Goal: Transaction & Acquisition: Purchase product/service

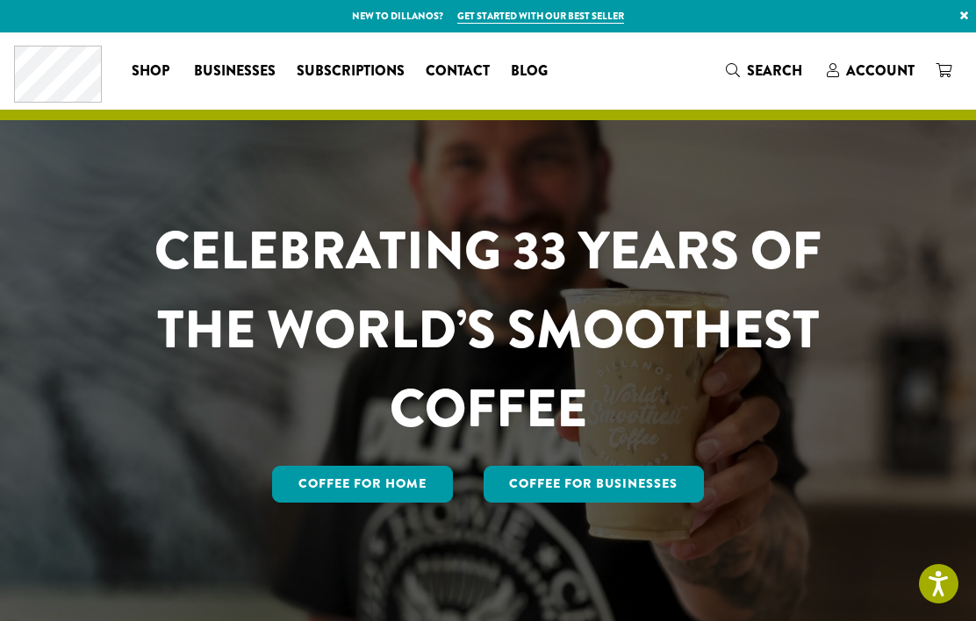
click at [382, 503] on link "Coffee for Home" at bounding box center [362, 484] width 181 height 37
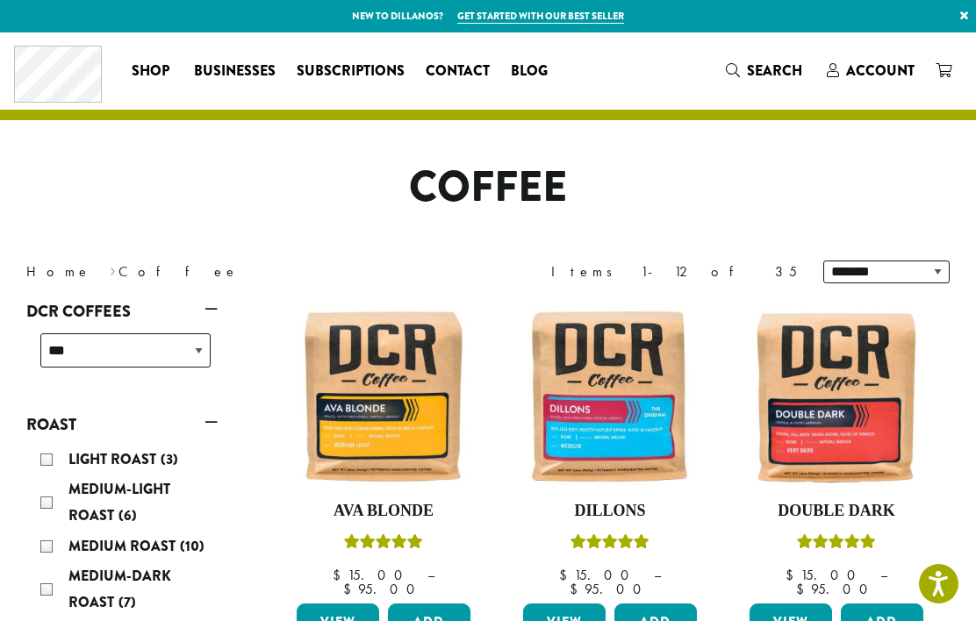
click at [865, 72] on span "Account" at bounding box center [880, 71] width 68 height 20
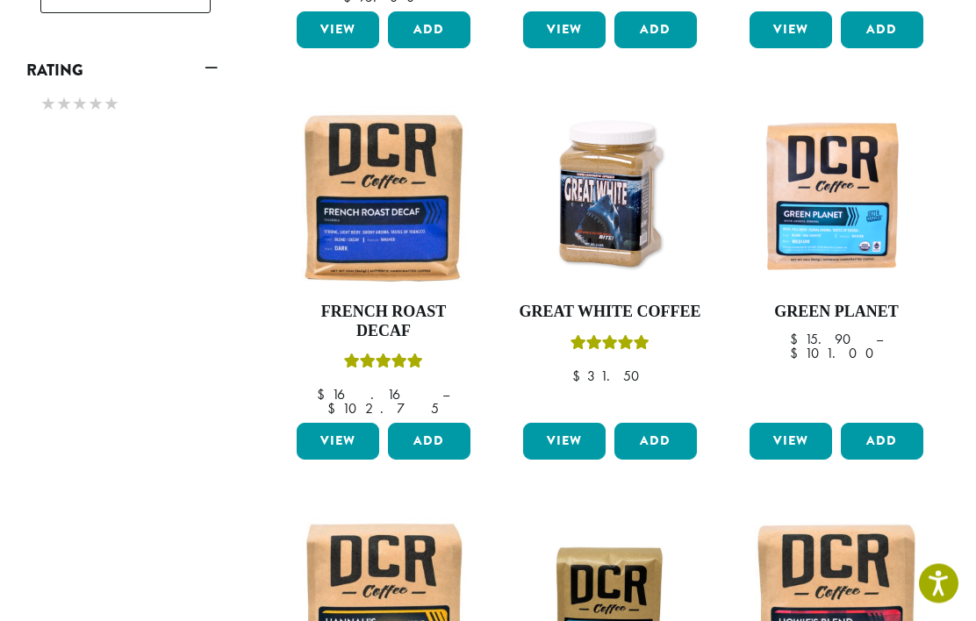
scroll to position [1014, 0]
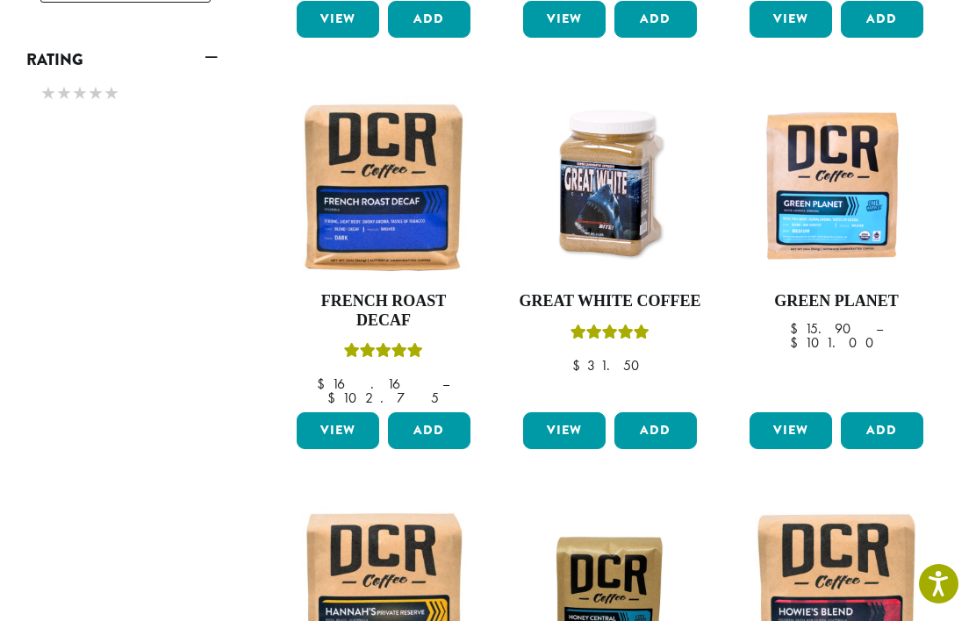
click at [847, 540] on img at bounding box center [836, 598] width 182 height 182
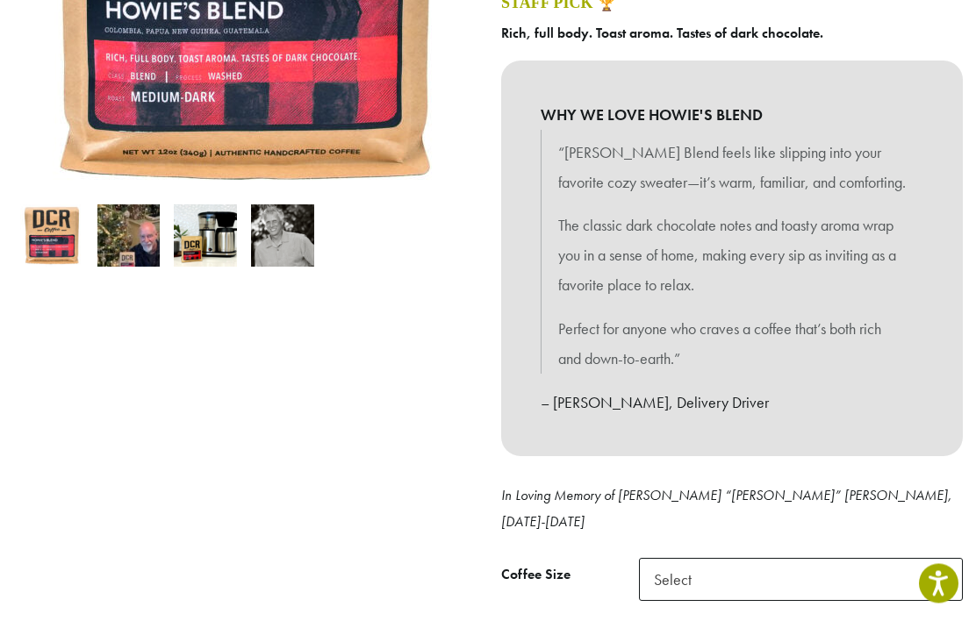
scroll to position [439, 0]
click at [937, 559] on b at bounding box center [940, 580] width 43 height 43
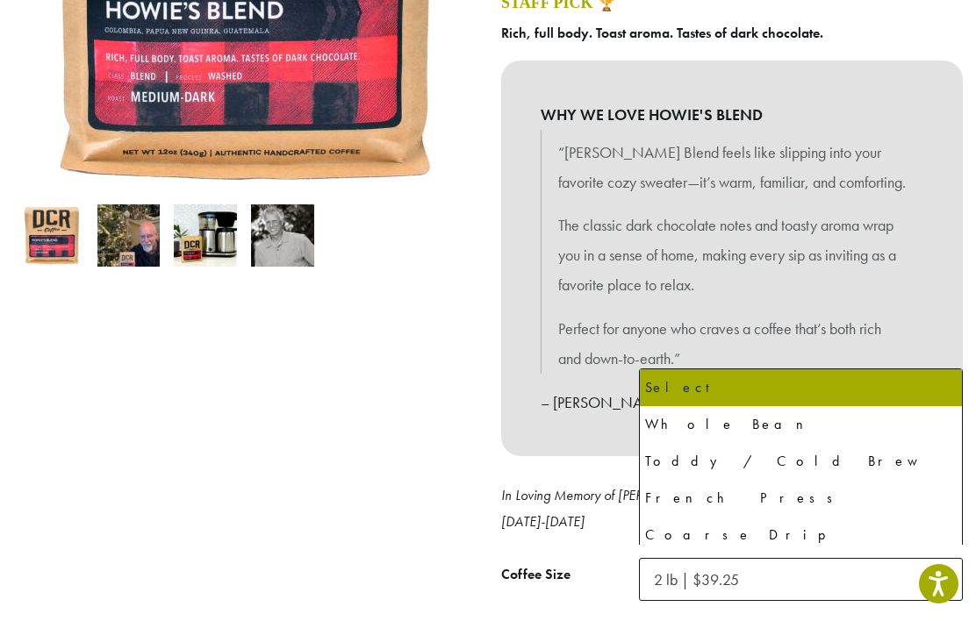
select select "**********"
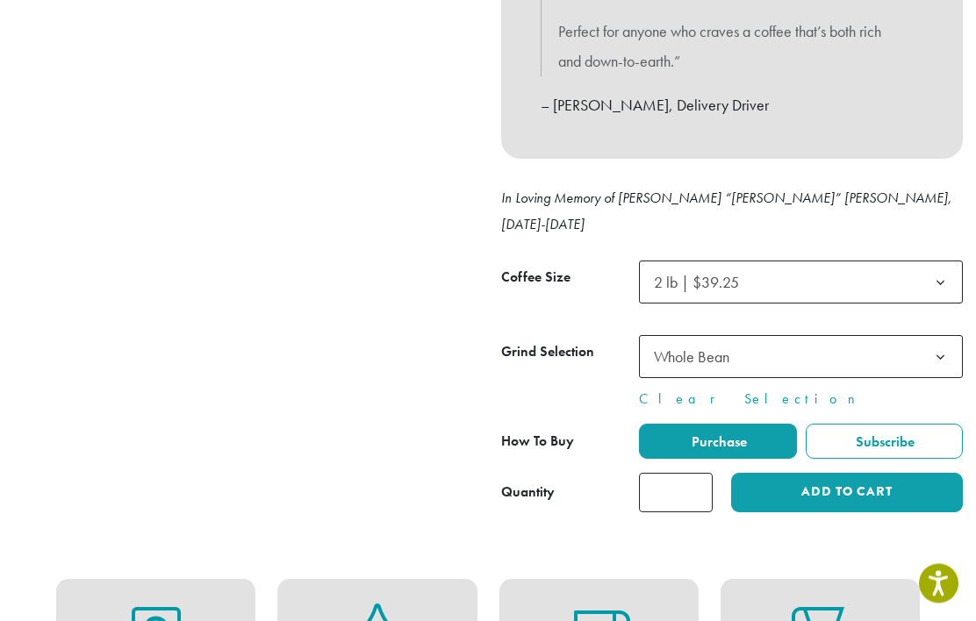
scroll to position [737, 0]
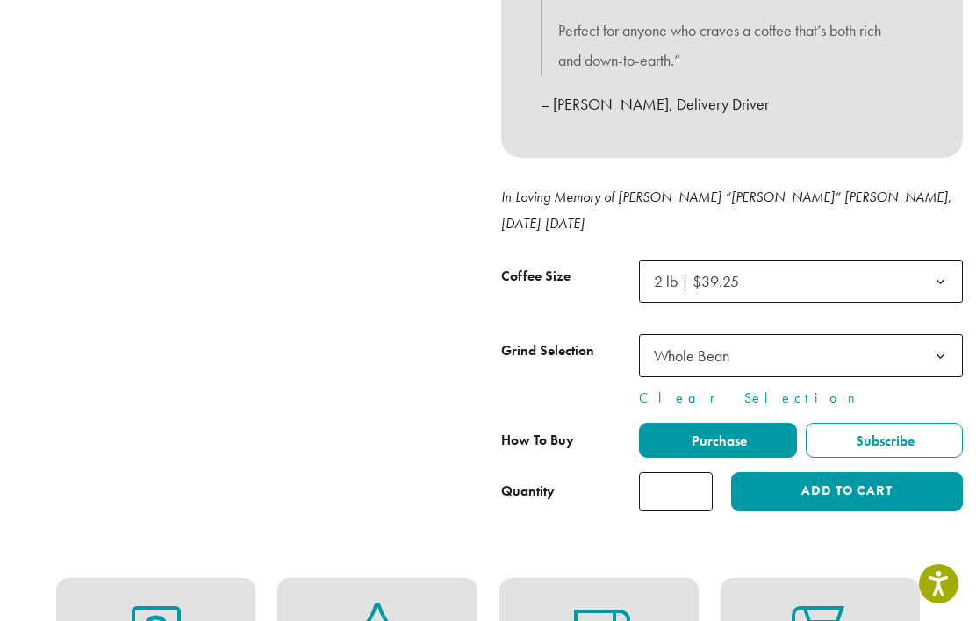
click at [849, 472] on button "Add to cart" at bounding box center [847, 491] width 232 height 39
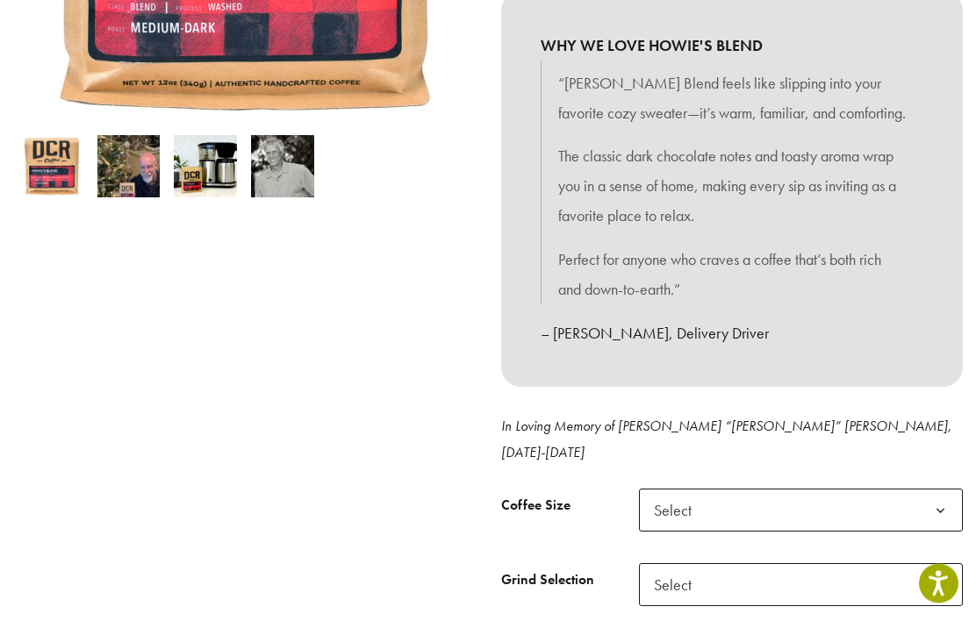
scroll to position [515, 0]
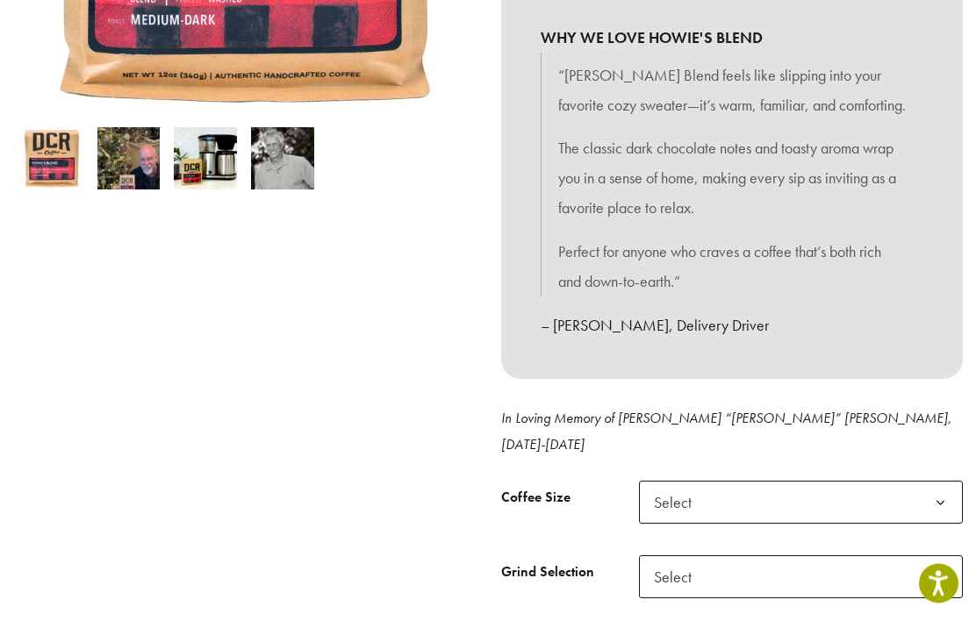
click at [926, 483] on b at bounding box center [940, 504] width 43 height 43
click at [937, 556] on b at bounding box center [940, 577] width 43 height 43
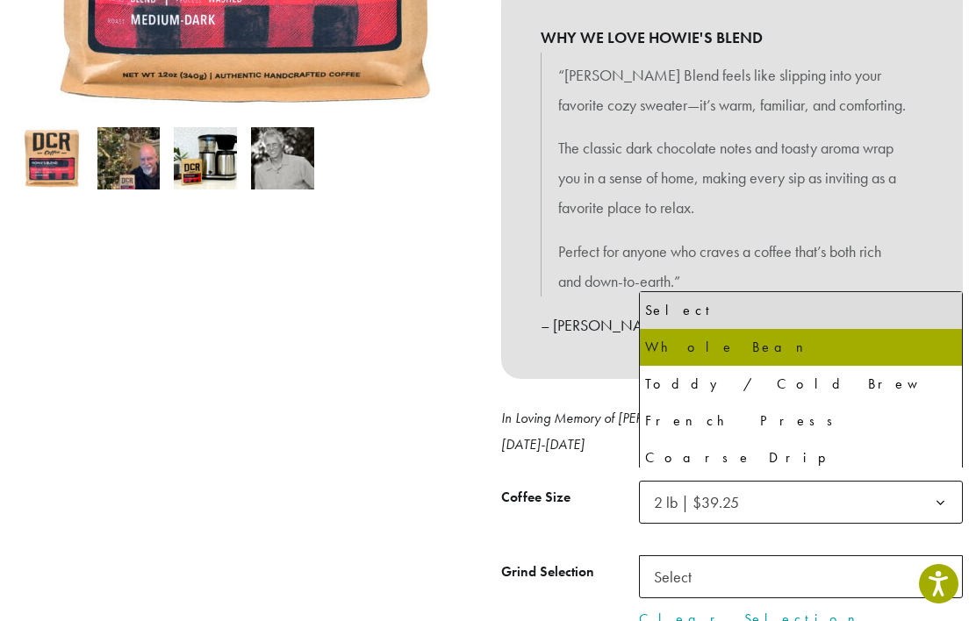
select select "**********"
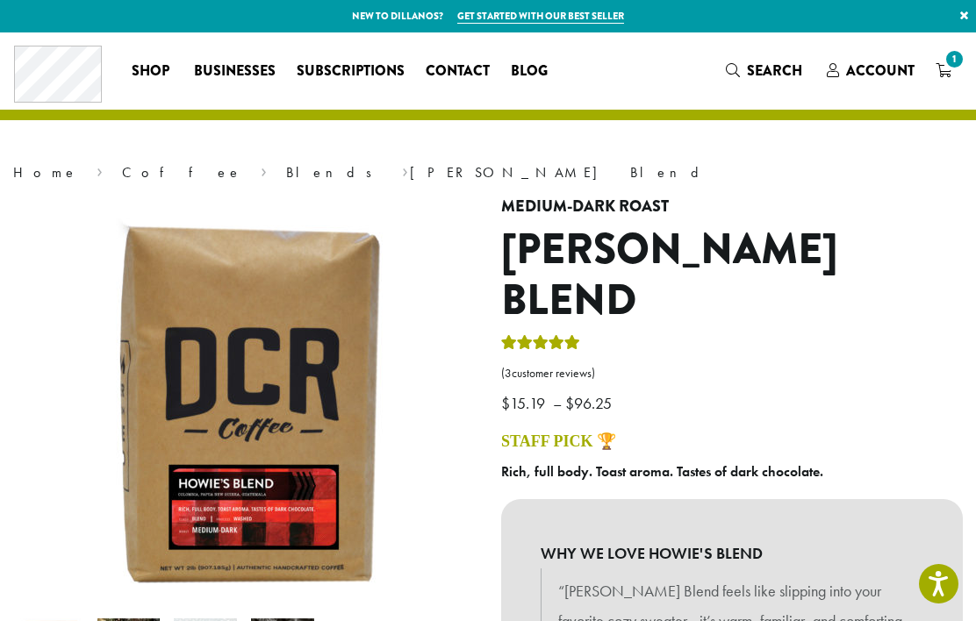
click at [948, 69] on span "1" at bounding box center [954, 59] width 24 height 24
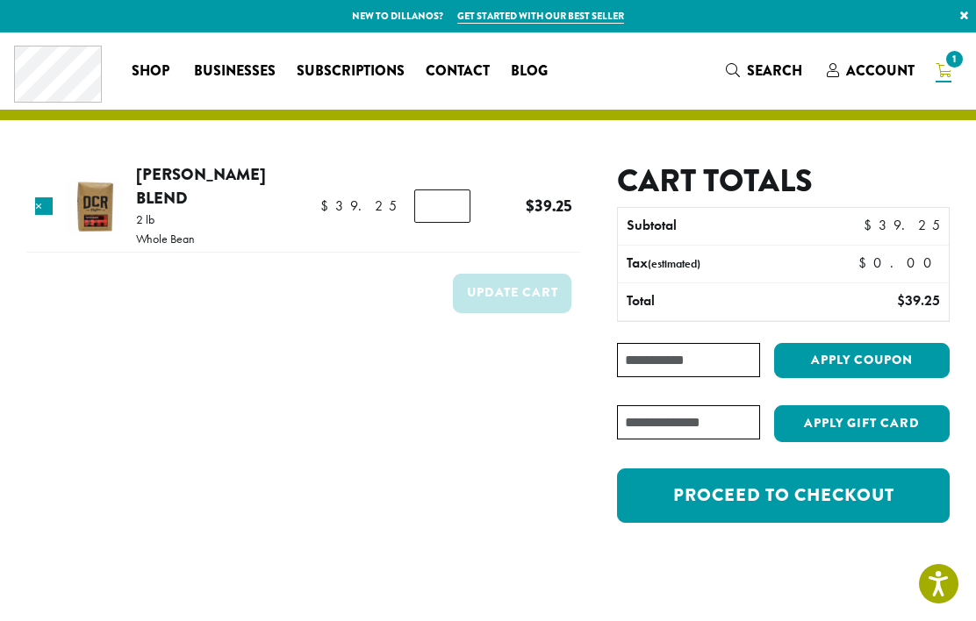
click at [810, 501] on link "Proceed to checkout" at bounding box center [783, 496] width 333 height 54
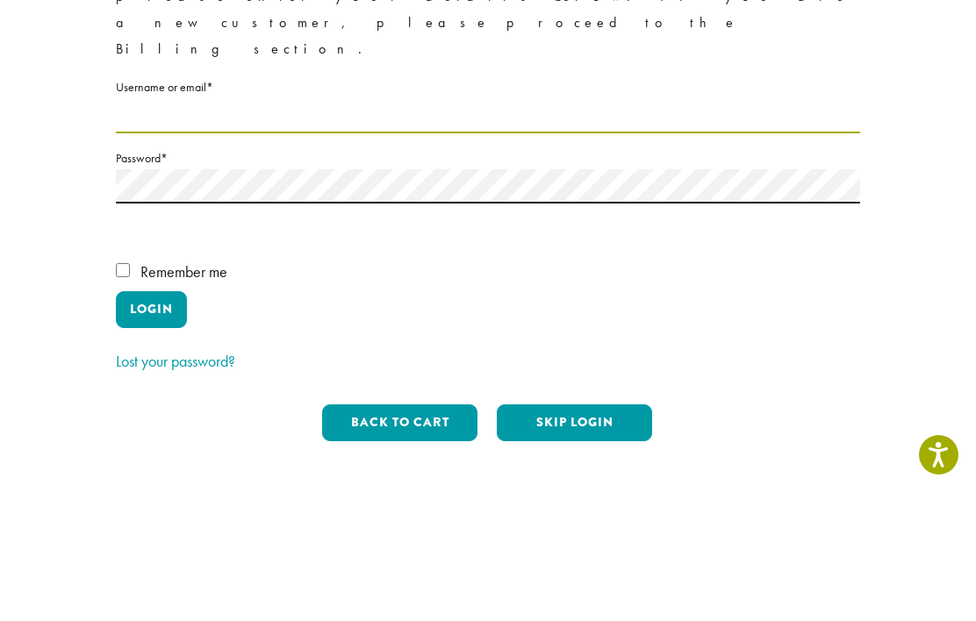
type input "*********"
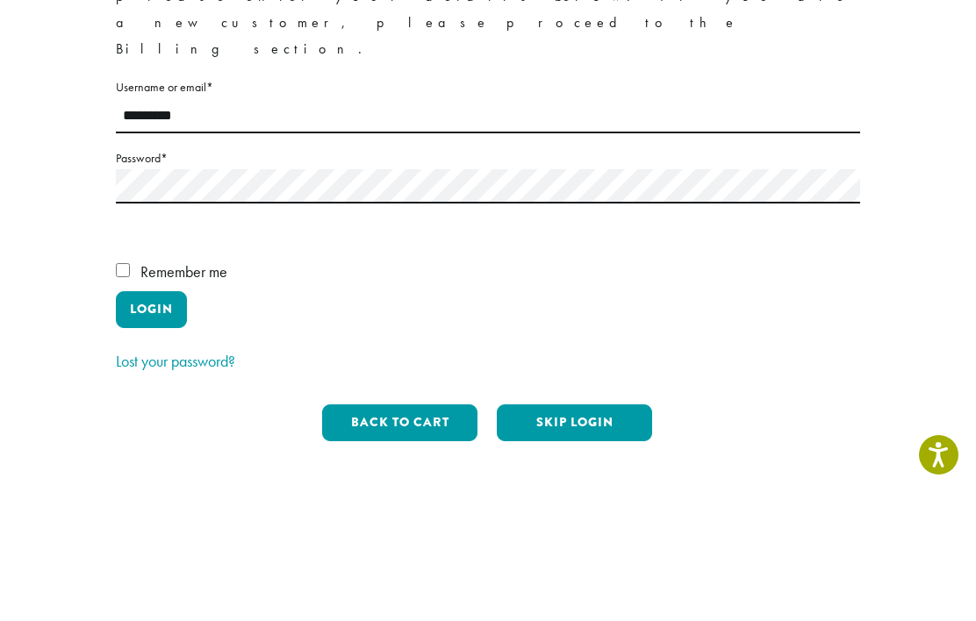
click at [151, 420] on button "Login" at bounding box center [151, 438] width 71 height 37
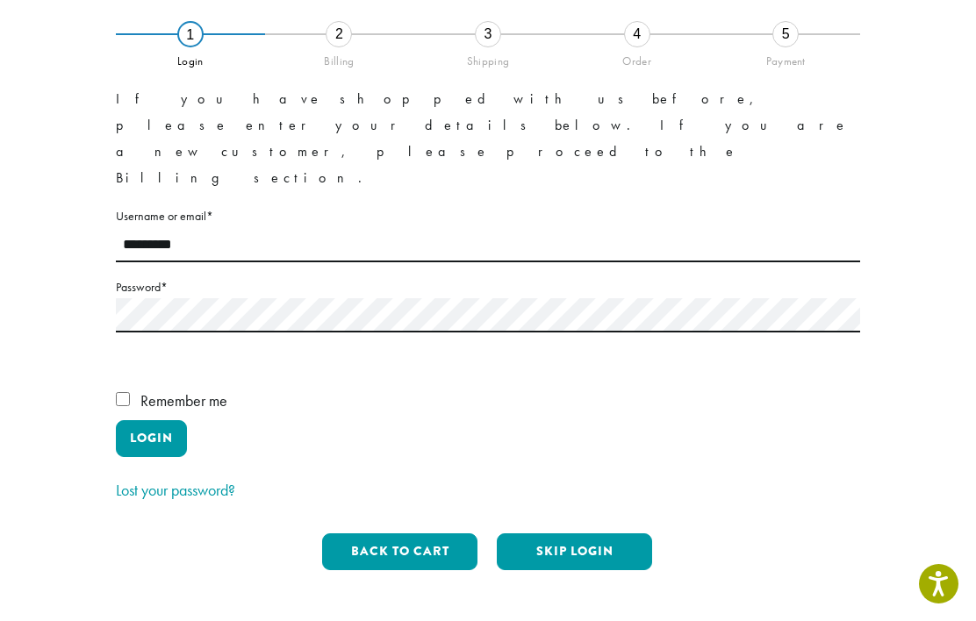
click at [408, 533] on button "Back to cart" at bounding box center [399, 551] width 155 height 37
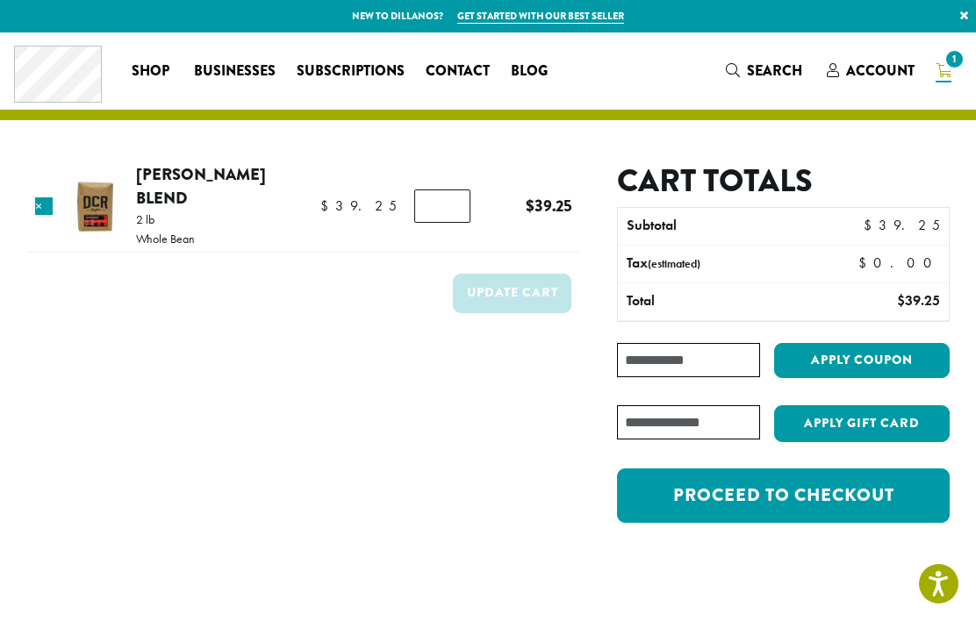
click at [862, 504] on link "Proceed to checkout" at bounding box center [783, 496] width 333 height 54
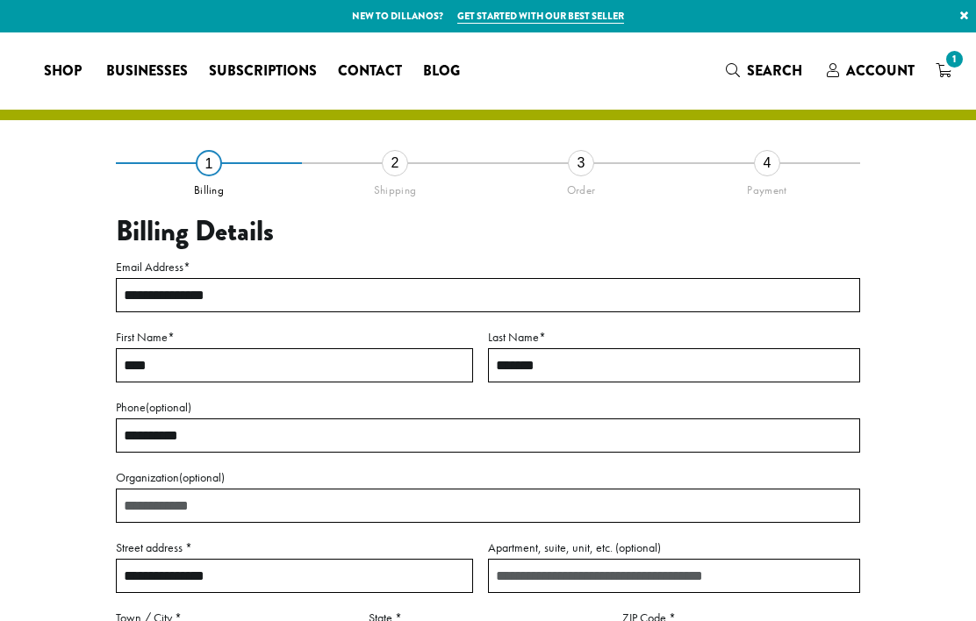
select select "**"
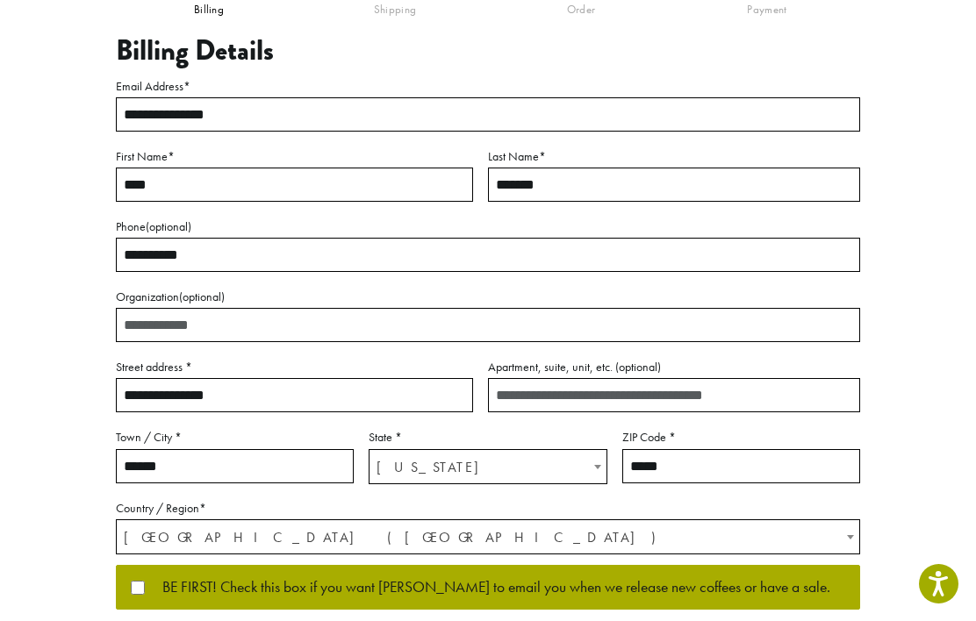
scroll to position [182, 0]
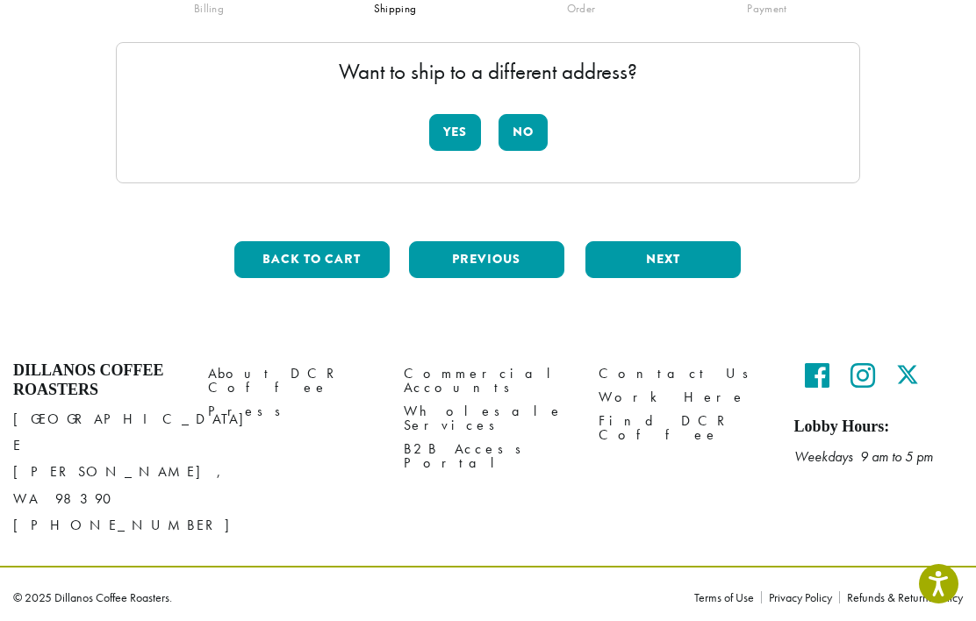
scroll to position [57, 0]
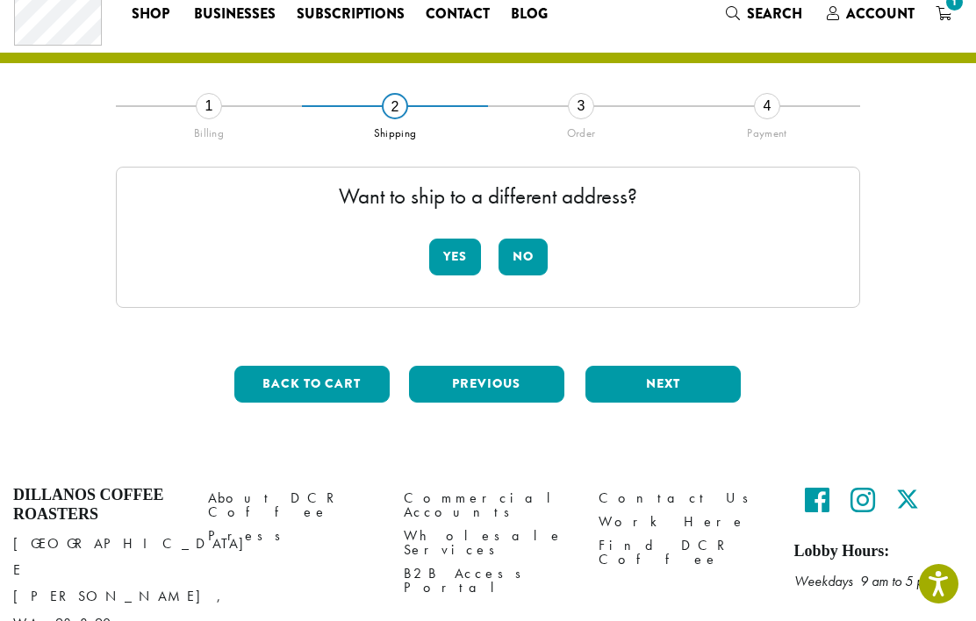
click at [532, 261] on button "No" at bounding box center [522, 257] width 49 height 37
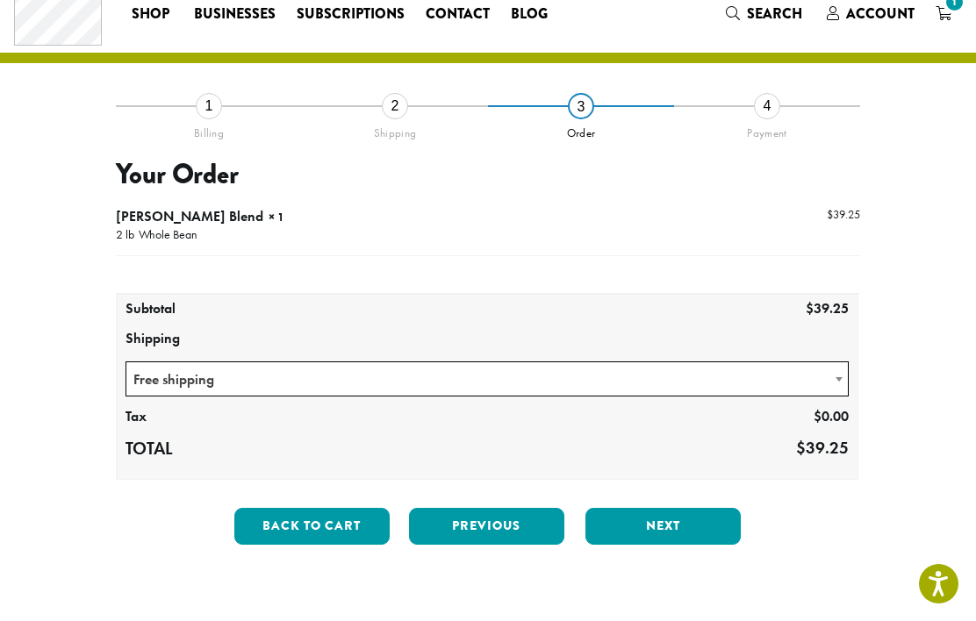
click at [691, 523] on button "Next" at bounding box center [662, 526] width 155 height 37
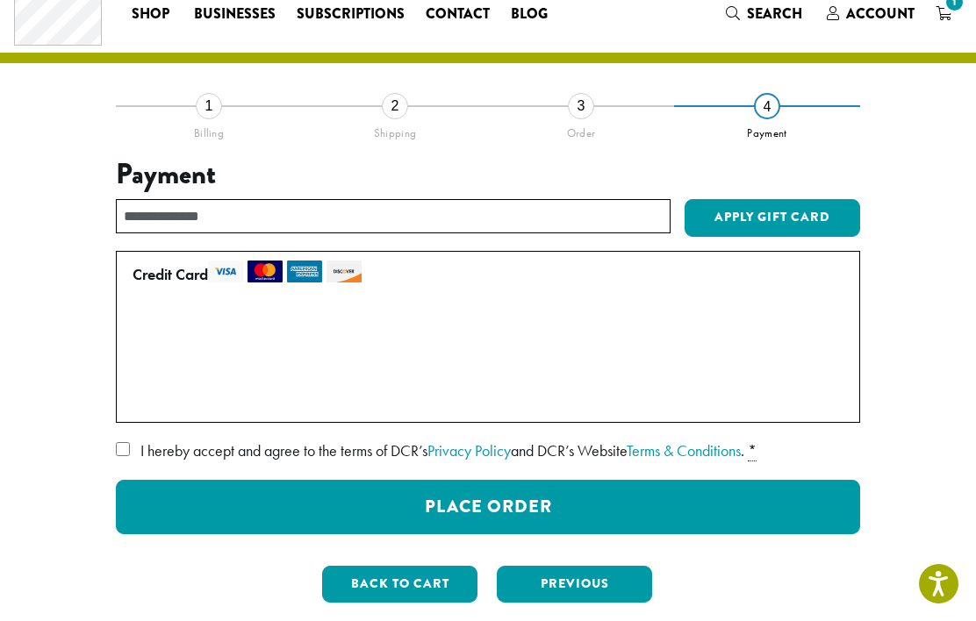
click at [632, 503] on button "Place Order" at bounding box center [488, 507] width 744 height 54
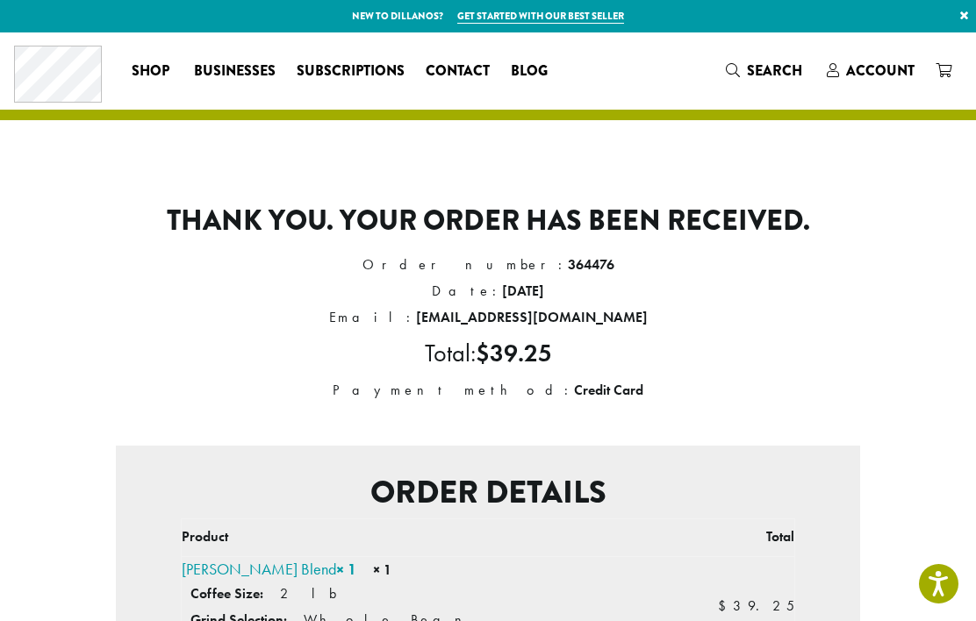
click at [882, 71] on span "Account" at bounding box center [880, 71] width 68 height 20
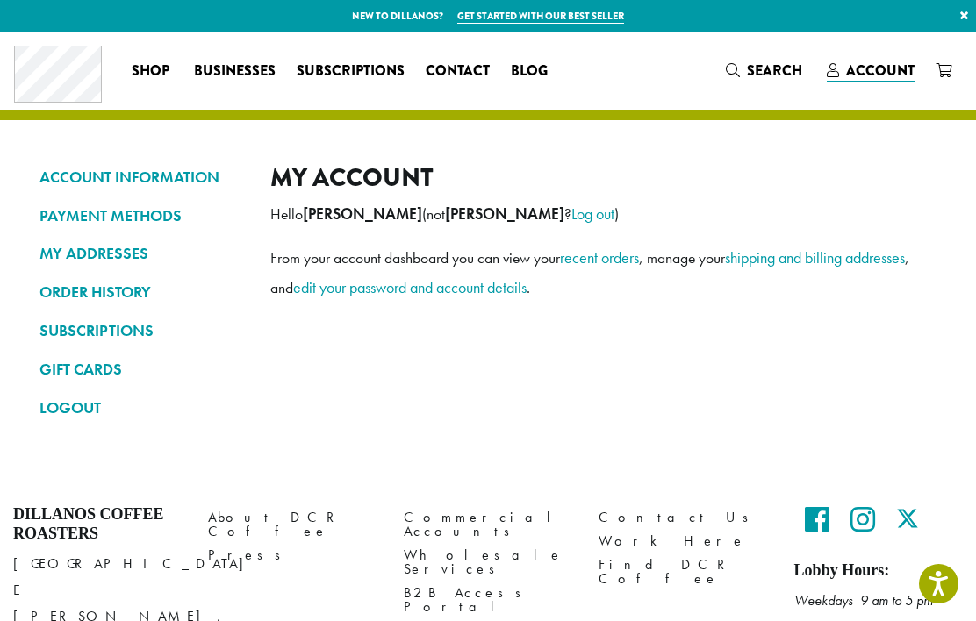
click at [862, 68] on span "Account" at bounding box center [880, 71] width 68 height 20
click at [571, 215] on link "Log out" at bounding box center [592, 214] width 43 height 20
